Goal: Task Accomplishment & Management: Use online tool/utility

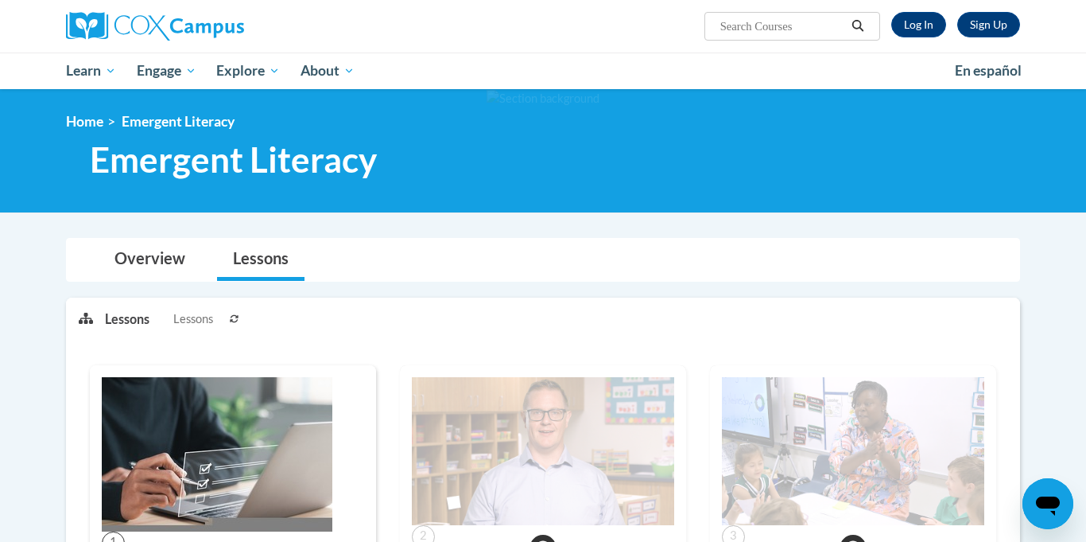
click at [255, 401] on img at bounding box center [217, 454] width 231 height 154
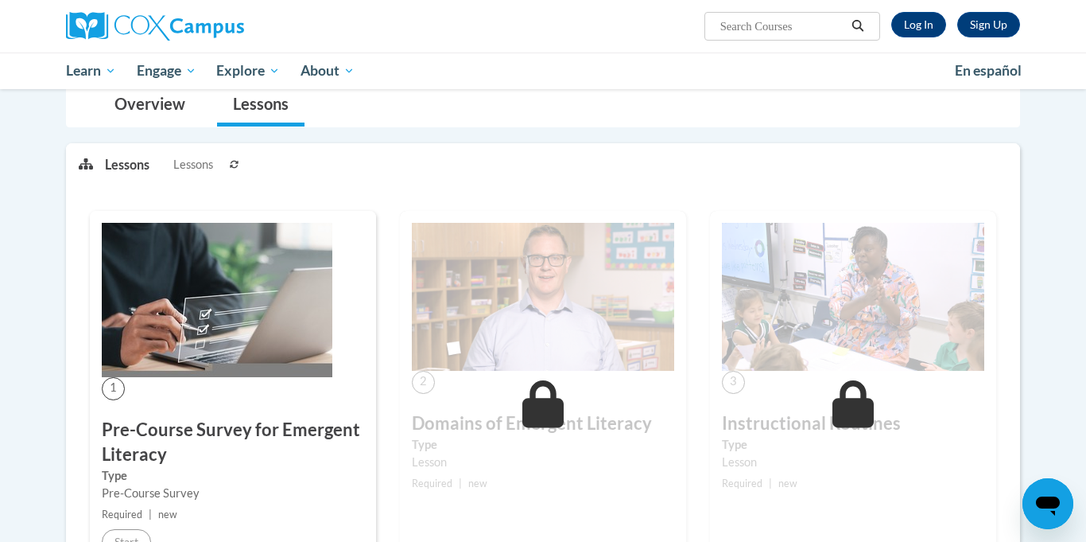
scroll to position [377, 0]
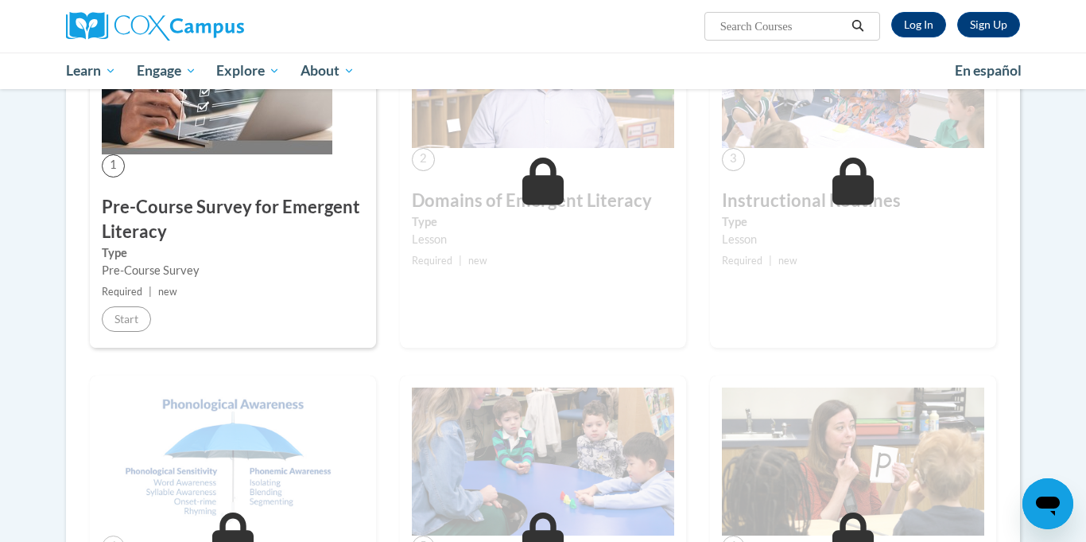
click at [254, 185] on div "1 Pre-Course Survey for Emergent Literacy Type Pre-Course Survey Required | new…" at bounding box center [233, 167] width 286 height 359
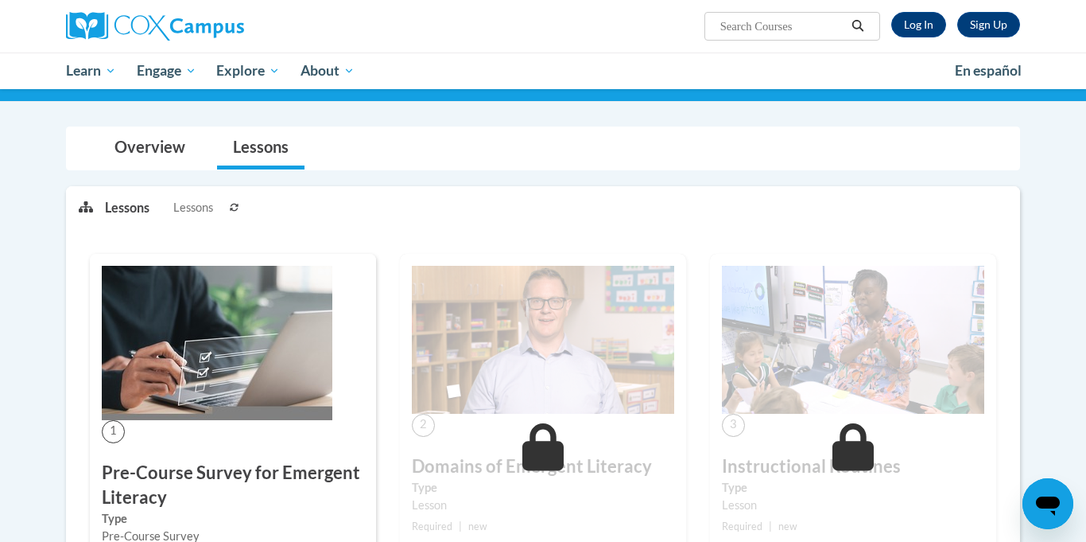
scroll to position [0, 0]
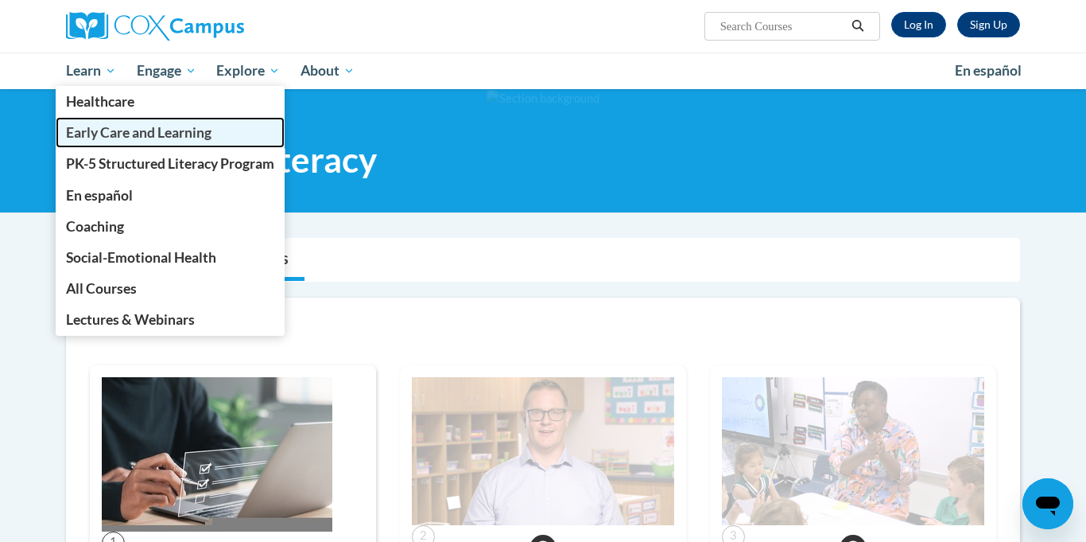
click at [125, 143] on link "Early Care and Learning" at bounding box center [170, 132] width 229 height 31
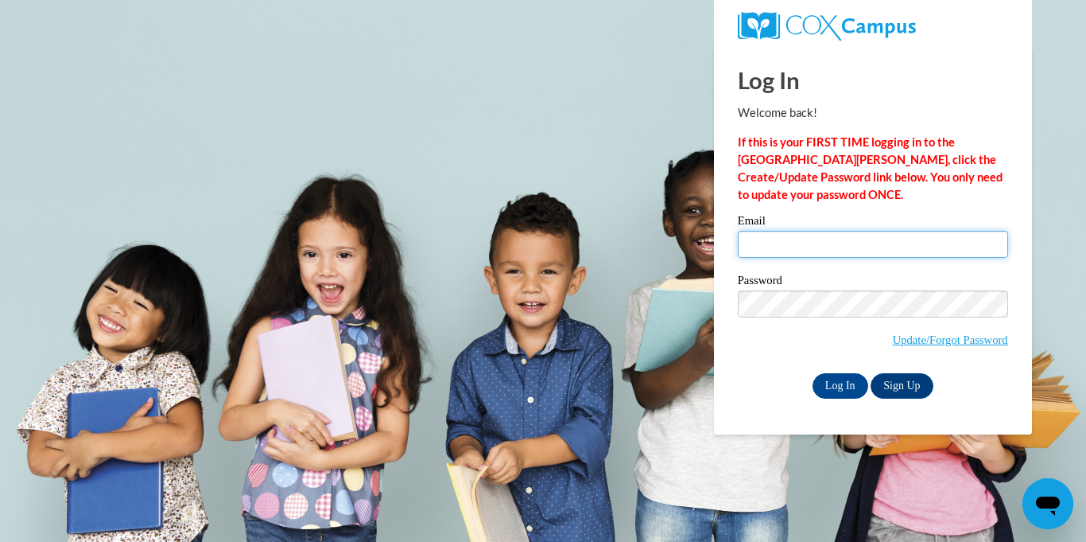
click at [857, 250] on input "Email" at bounding box center [873, 244] width 270 height 27
type input "talaeo91@gmail.com"
click at [849, 379] on input "Log In" at bounding box center [841, 385] width 56 height 25
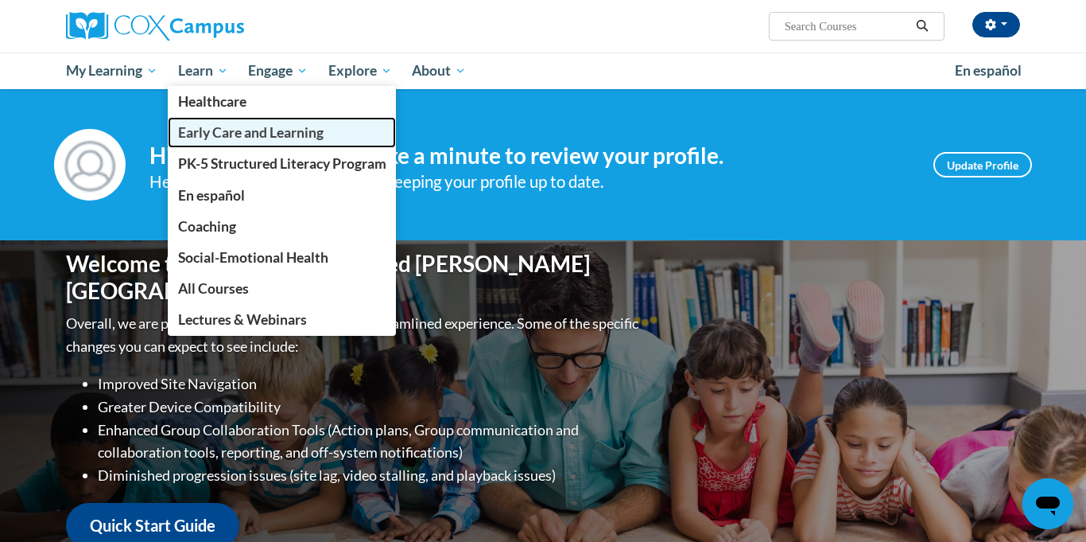
click at [231, 139] on span "Early Care and Learning" at bounding box center [251, 132] width 146 height 17
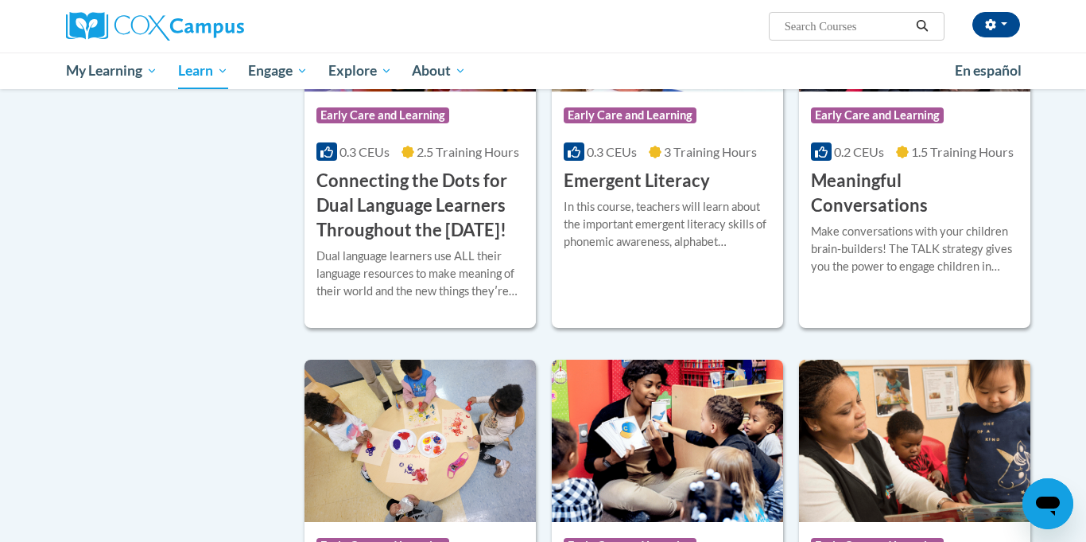
scroll to position [829, 0]
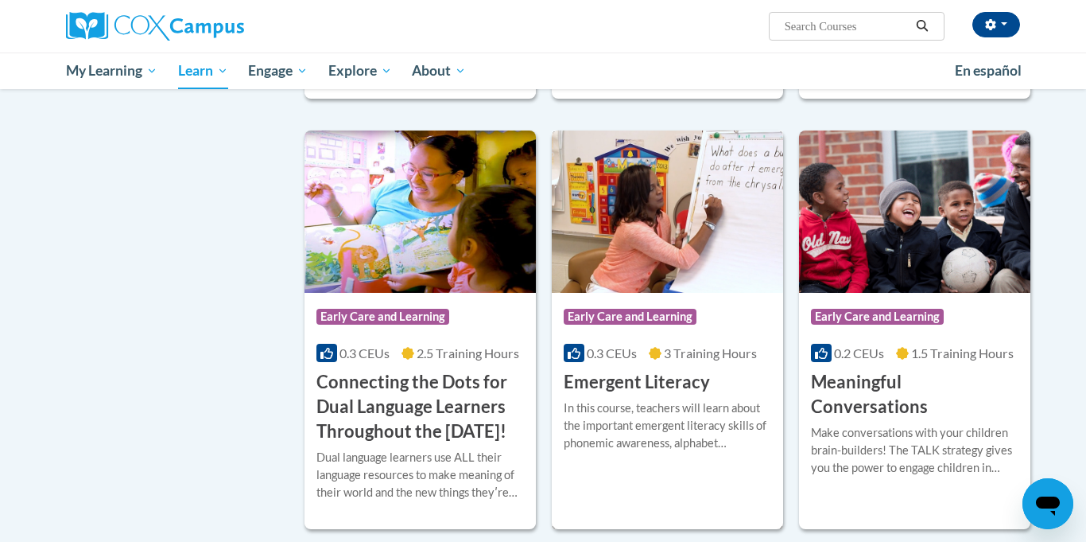
click at [669, 200] on img at bounding box center [667, 211] width 231 height 162
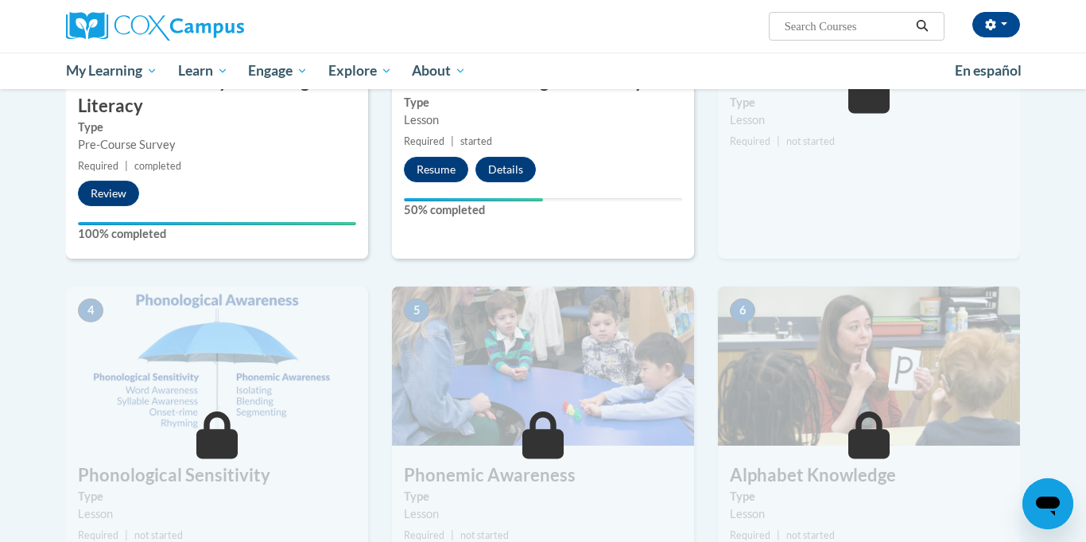
scroll to position [289, 0]
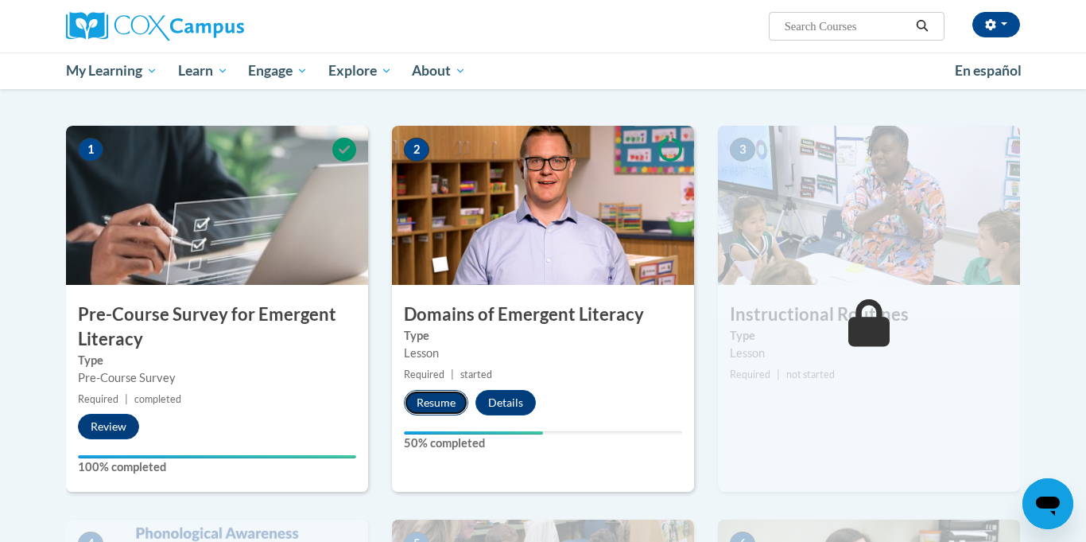
click at [437, 402] on button "Resume" at bounding box center [436, 402] width 64 height 25
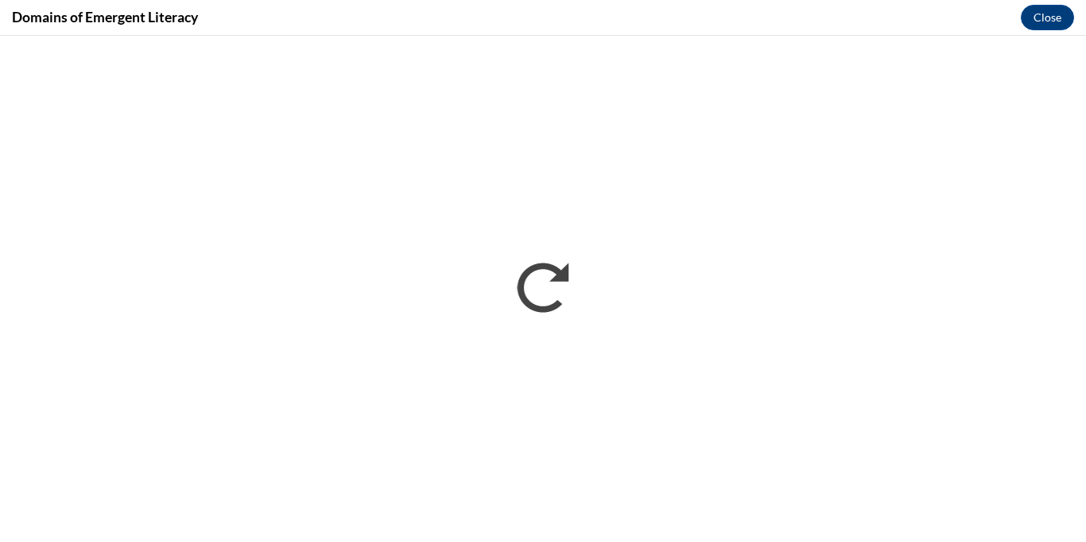
scroll to position [0, 0]
